Goal: Information Seeking & Learning: Learn about a topic

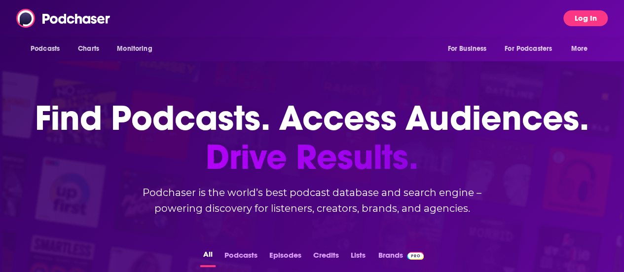
click at [593, 20] on button "Log In" at bounding box center [585, 18] width 44 height 16
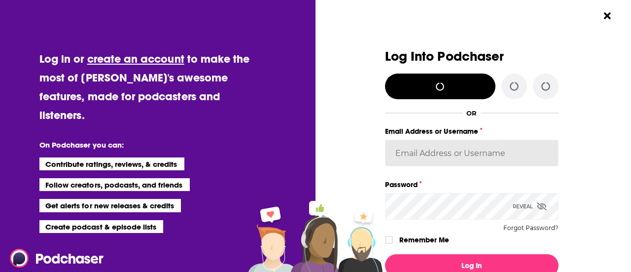
type input "[PERSON_NAME][EMAIL_ADDRESS][PERSON_NAME][DOMAIN_NAME]"
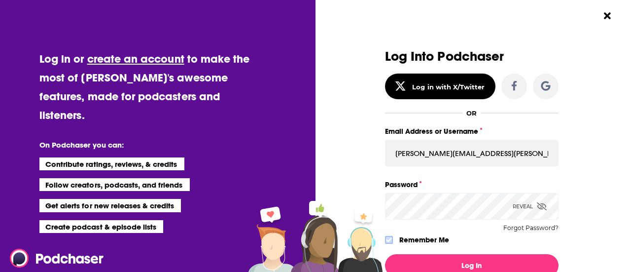
click at [386, 240] on icon "Dialog" at bounding box center [389, 240] width 6 height 6
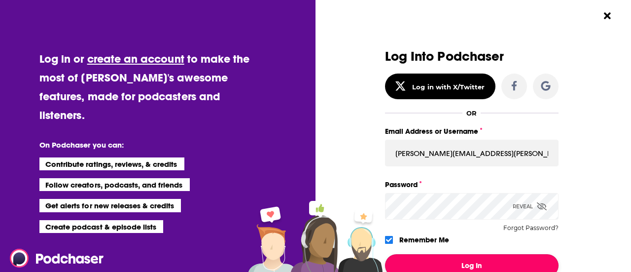
click at [436, 266] on button "Log In" at bounding box center [472, 265] width 174 height 23
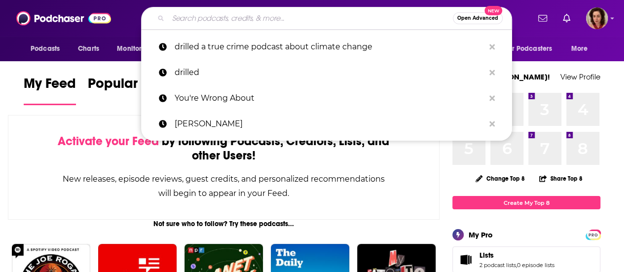
click at [200, 18] on input "Search podcasts, credits, & more..." at bounding box center [310, 18] width 284 height 16
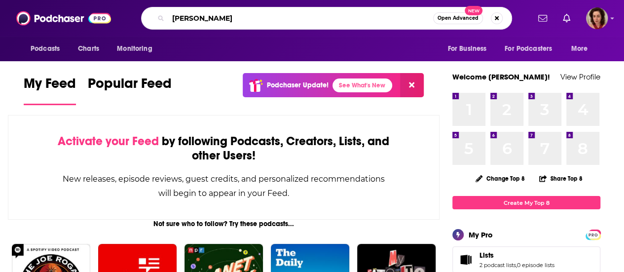
type input "[PERSON_NAME]"
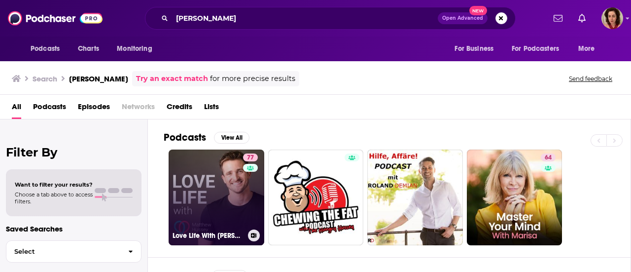
click at [205, 199] on link "77 Love Life With [PERSON_NAME]" at bounding box center [217, 197] width 96 height 96
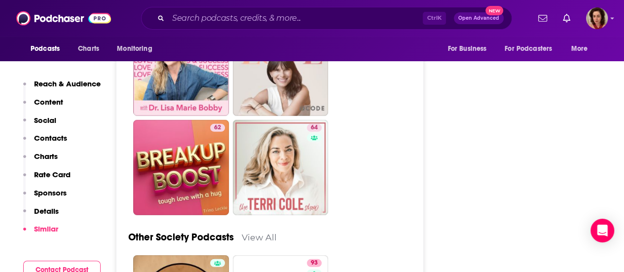
scroll to position [3234, 0]
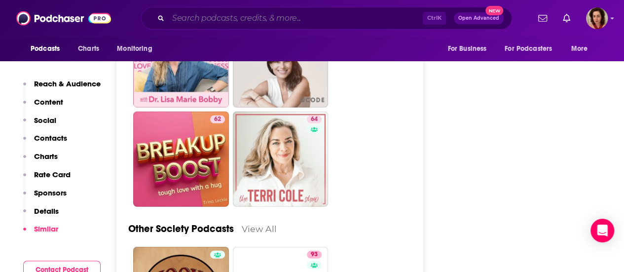
click at [199, 21] on input "Search podcasts, credits, & more..." at bounding box center [295, 18] width 254 height 16
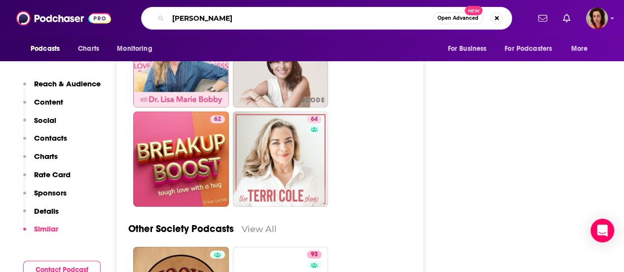
type input "[PERSON_NAME]"
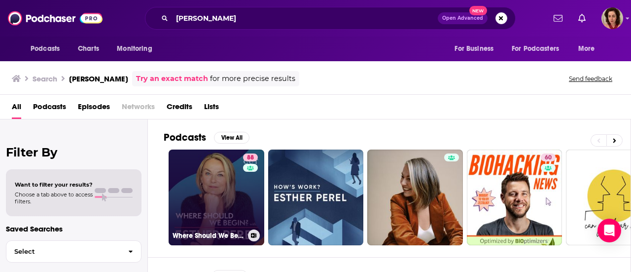
click at [210, 206] on link "88 Where Should We Begin? with [PERSON_NAME]" at bounding box center [217, 197] width 96 height 96
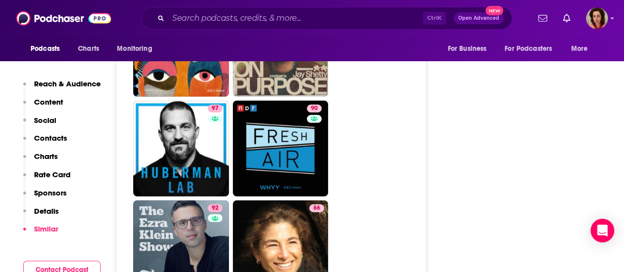
scroll to position [3247, 0]
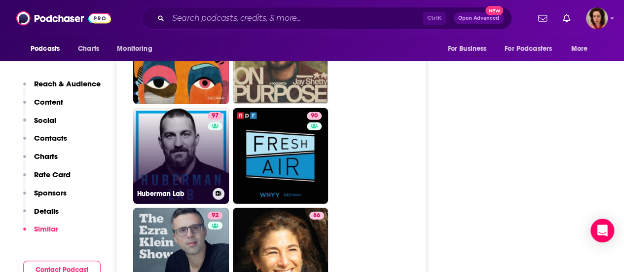
click at [186, 108] on link "97 Huberman Lab" at bounding box center [181, 156] width 96 height 96
type input "[URL][DOMAIN_NAME]"
